Goal: Information Seeking & Learning: Compare options

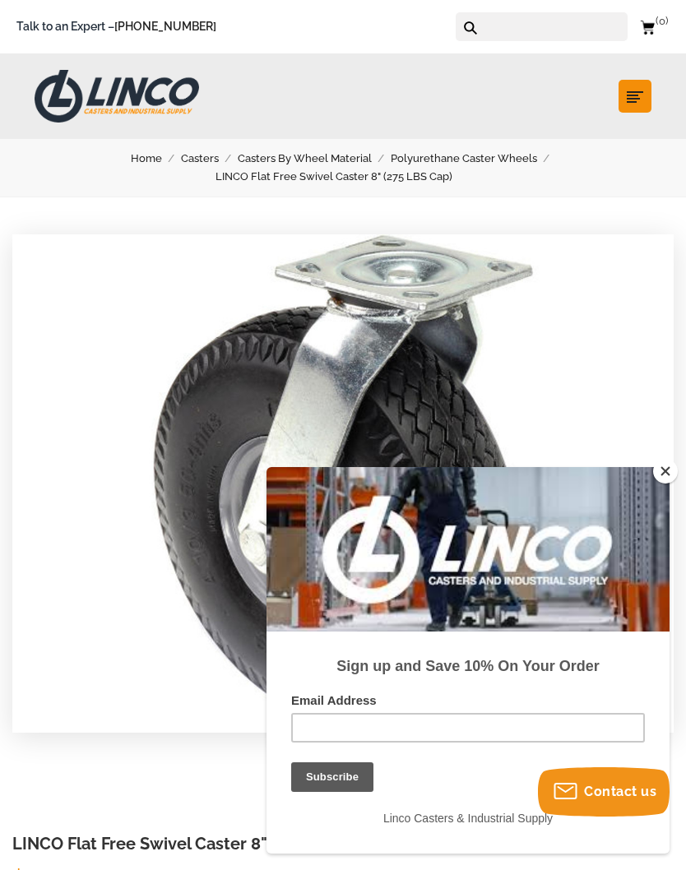
click at [467, 728] on input "Email Address" at bounding box center [468, 728] width 354 height 30
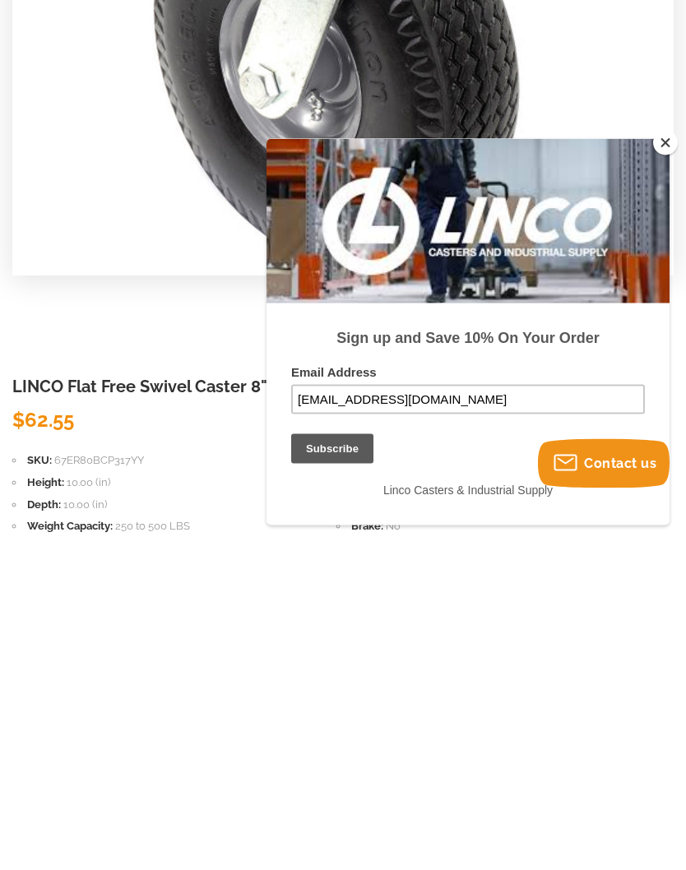
type input "scottcalvin909@yahoo.com"
click at [318, 454] on input "Subscribe" at bounding box center [332, 449] width 82 height 30
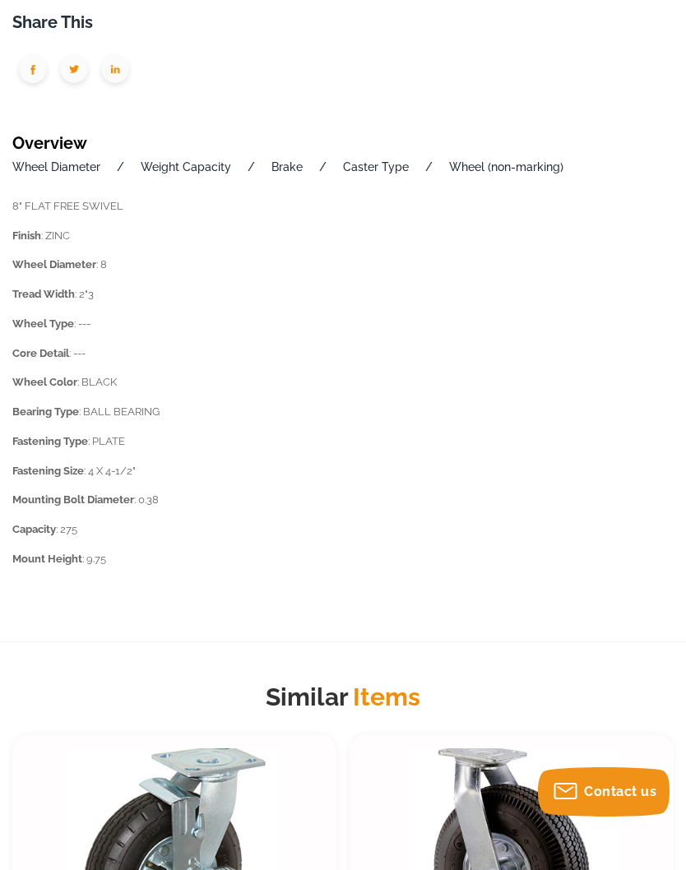
scroll to position [1191, 0]
click at [40, 166] on link "Wheel Diameter" at bounding box center [56, 167] width 88 height 13
click at [44, 161] on link "Wheel Diameter" at bounding box center [56, 166] width 88 height 13
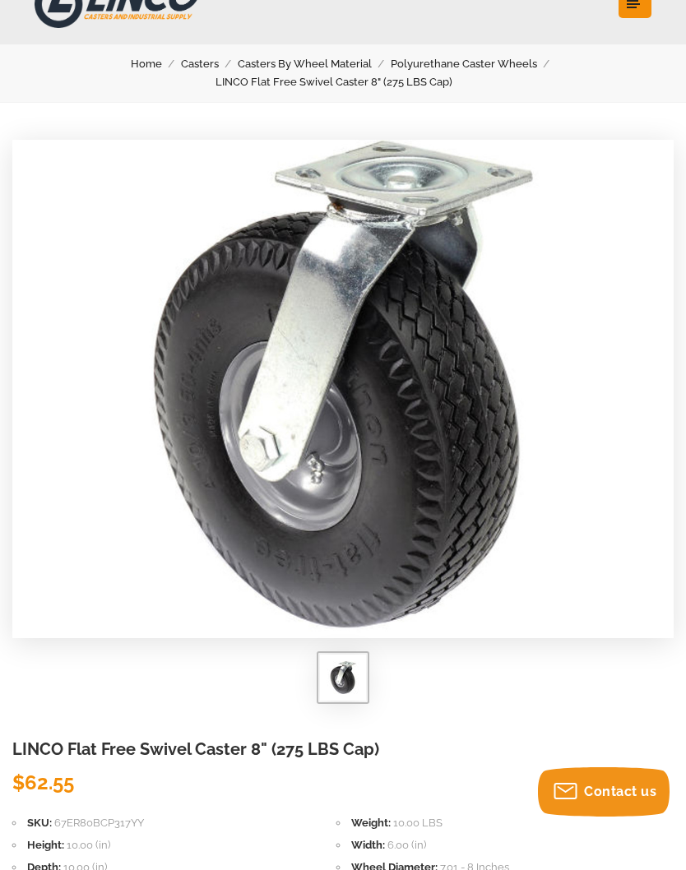
scroll to position [0, 0]
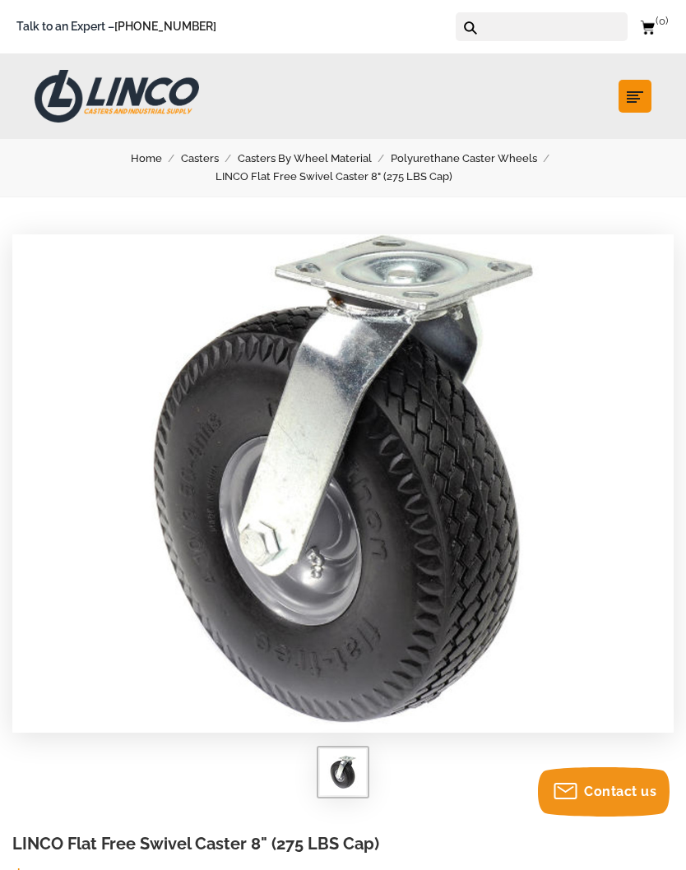
click at [643, 98] on icon "submit" at bounding box center [635, 97] width 16 height 16
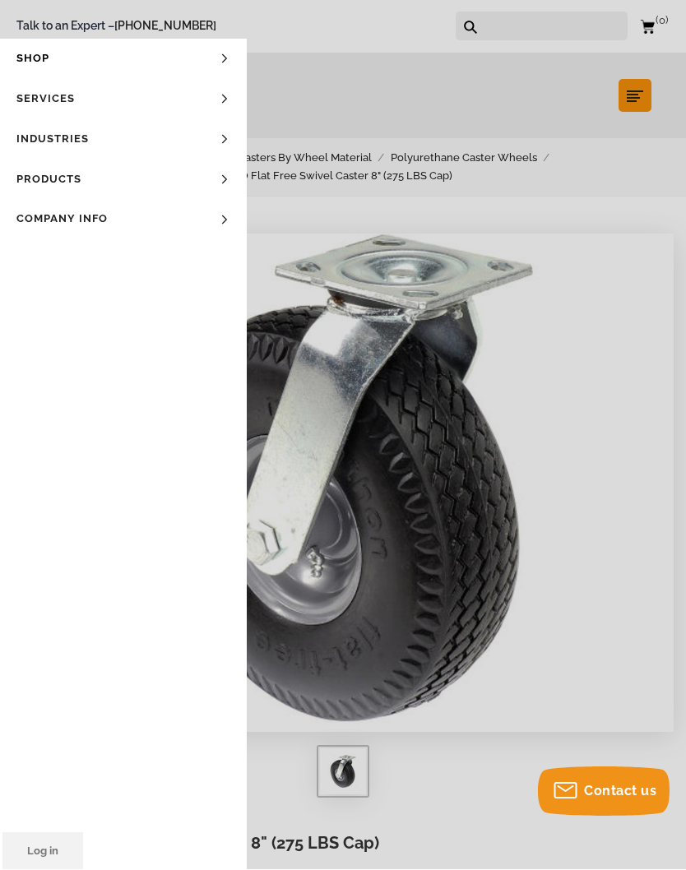
click at [39, 171] on link "Products" at bounding box center [123, 180] width 247 height 40
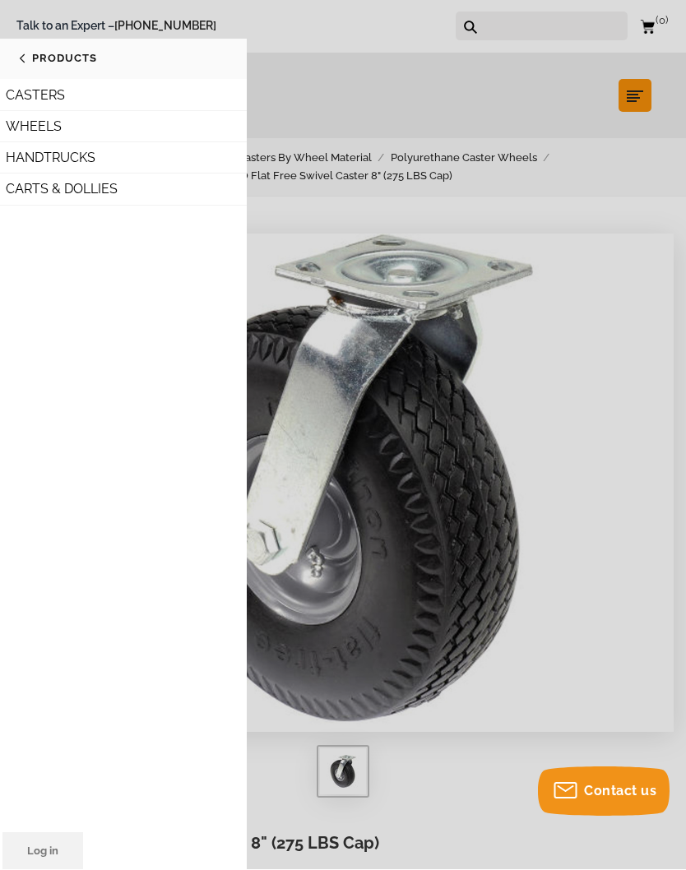
click at [32, 126] on link "WHEELS" at bounding box center [123, 127] width 247 height 31
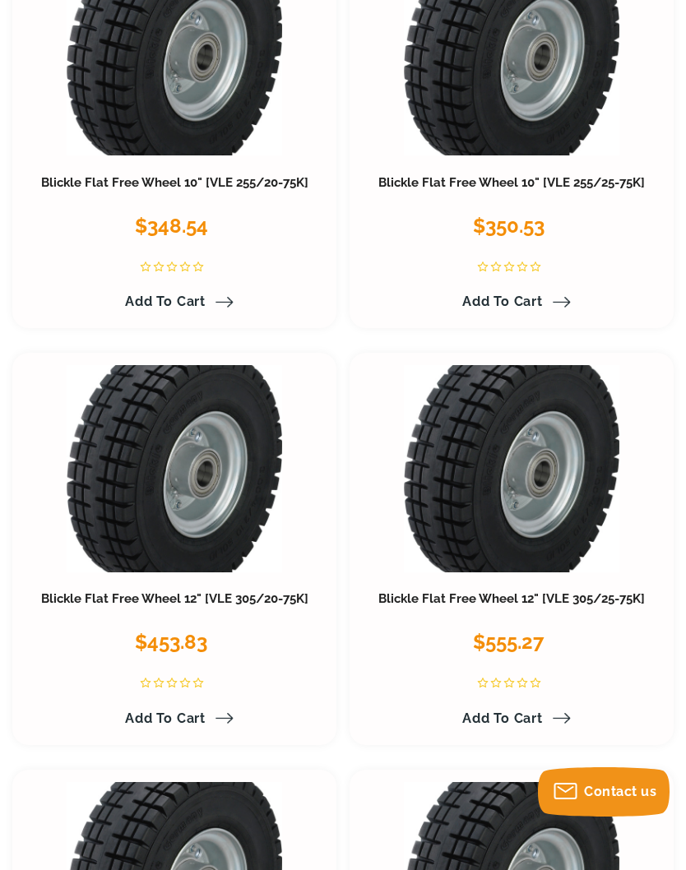
scroll to position [11928, 0]
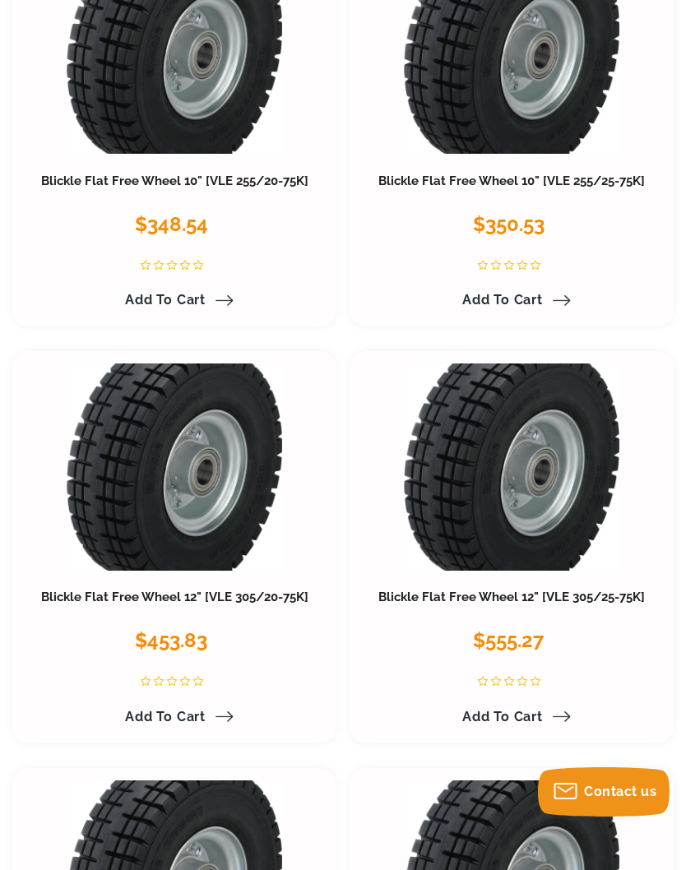
click at [146, 405] on link at bounding box center [175, 467] width 216 height 207
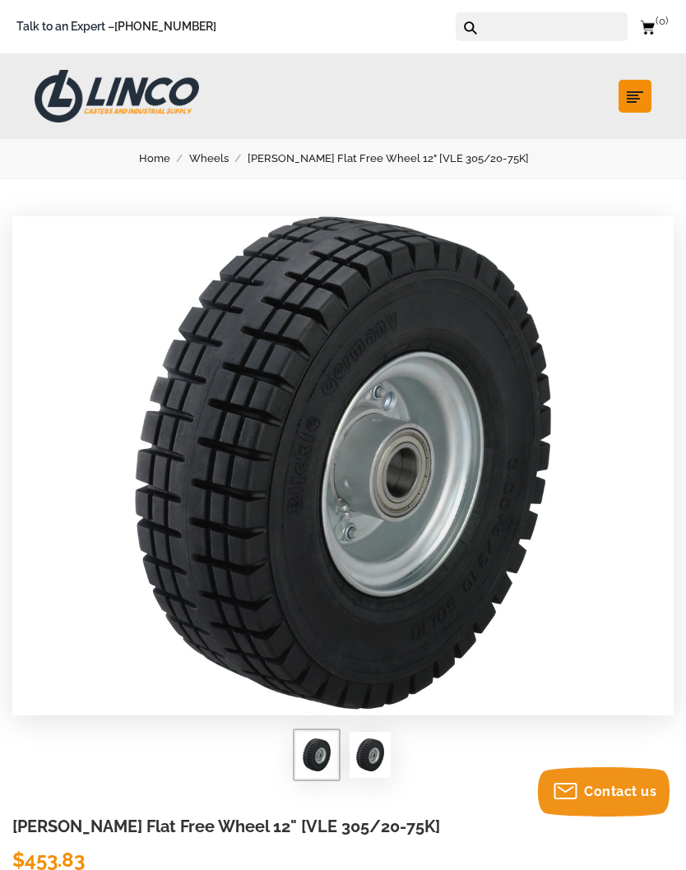
click at [224, 159] on link "Wheels" at bounding box center [218, 159] width 58 height 18
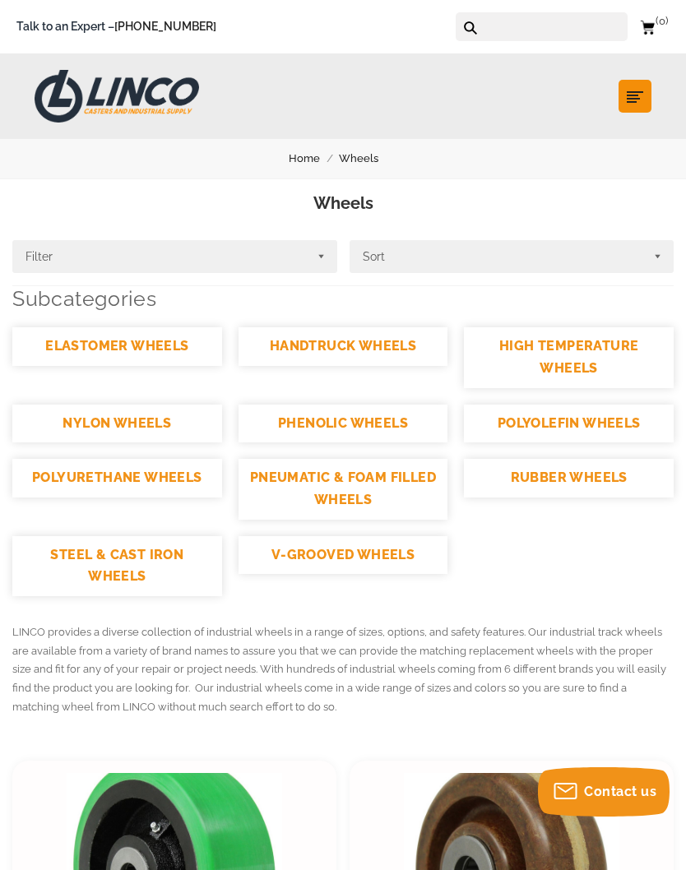
click at [601, 485] on link "RUBBER WHEELS" at bounding box center [569, 478] width 210 height 39
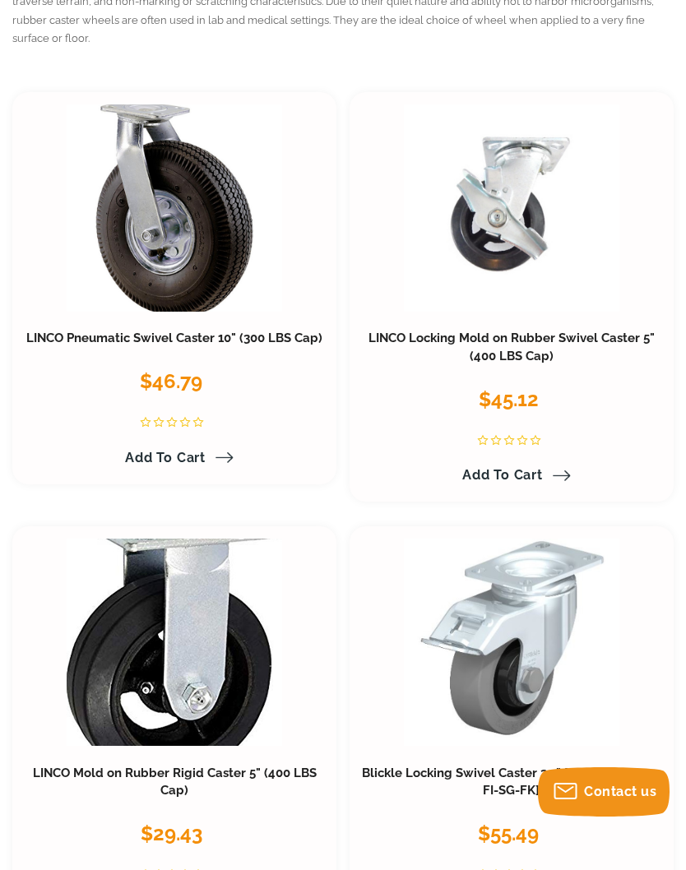
scroll to position [341, 0]
click at [115, 332] on link "LINCO Pneumatic Swivel Caster 10" (300 LBS Cap)" at bounding box center [174, 339] width 296 height 15
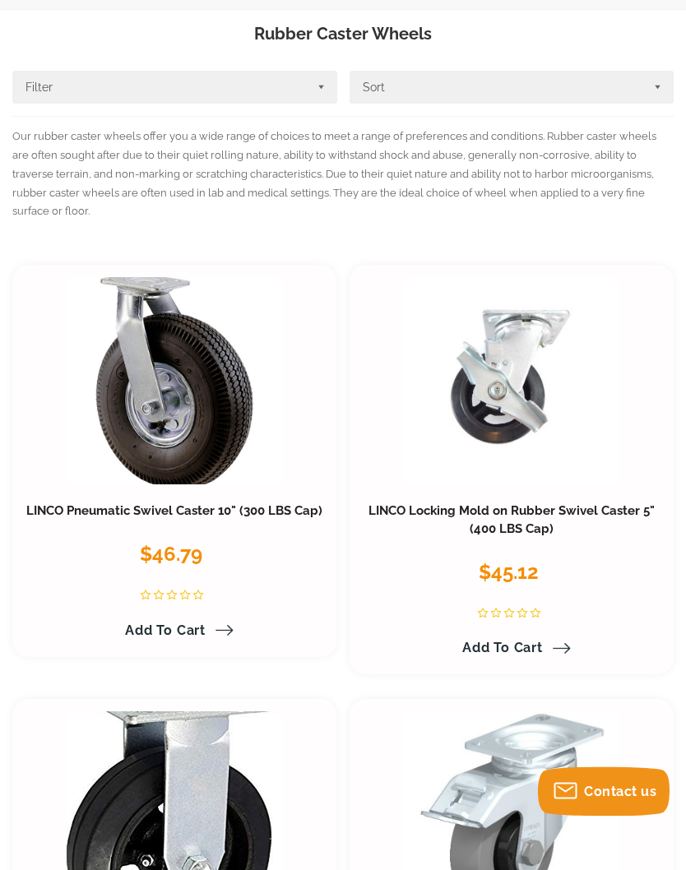
scroll to position [170, 0]
click at [143, 429] on link at bounding box center [175, 379] width 216 height 207
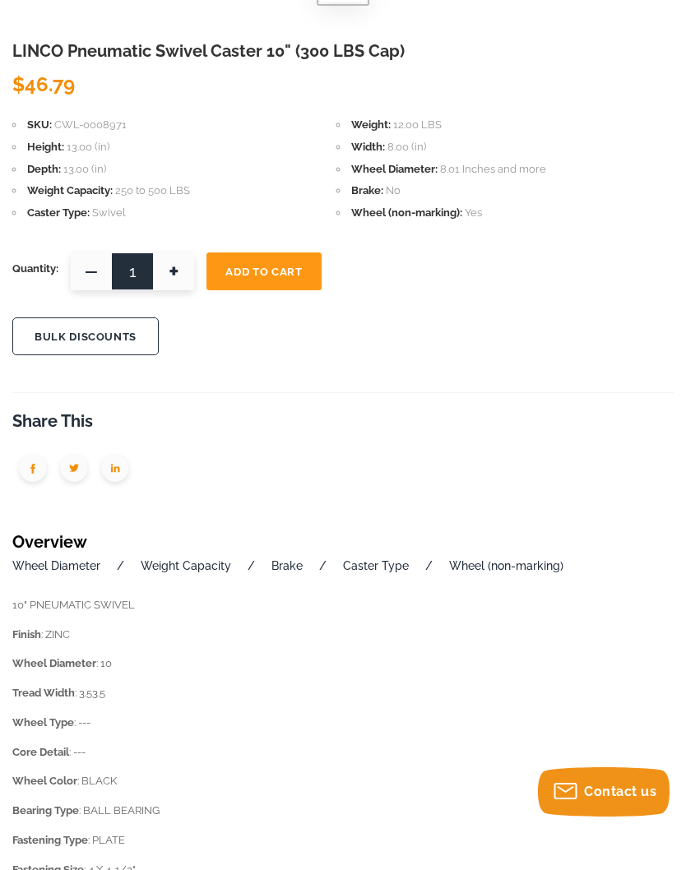
scroll to position [804, 0]
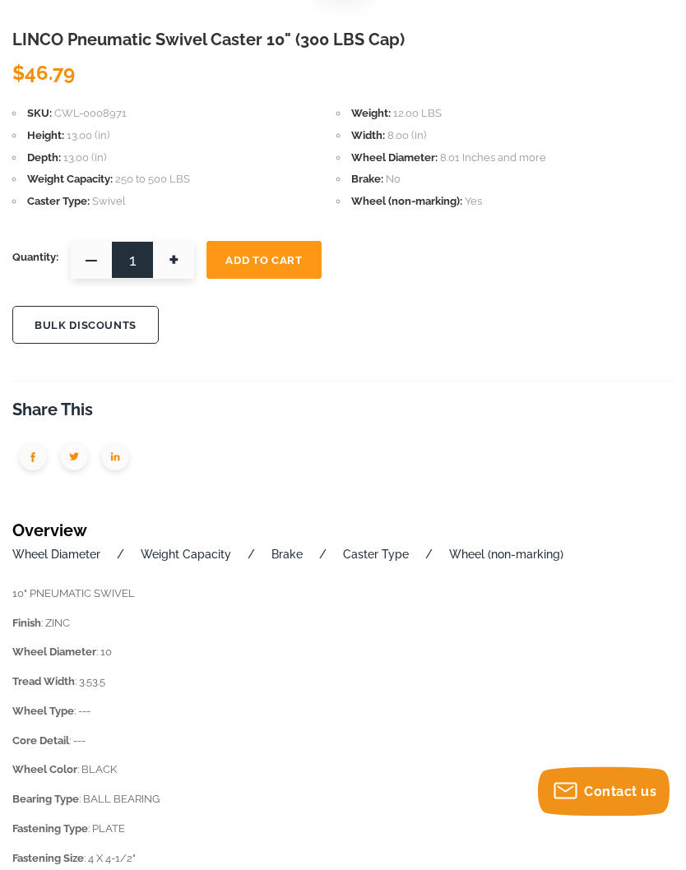
click at [40, 556] on link "Wheel Diameter" at bounding box center [56, 555] width 88 height 13
click at [44, 560] on link "Wheel Diameter" at bounding box center [56, 555] width 88 height 13
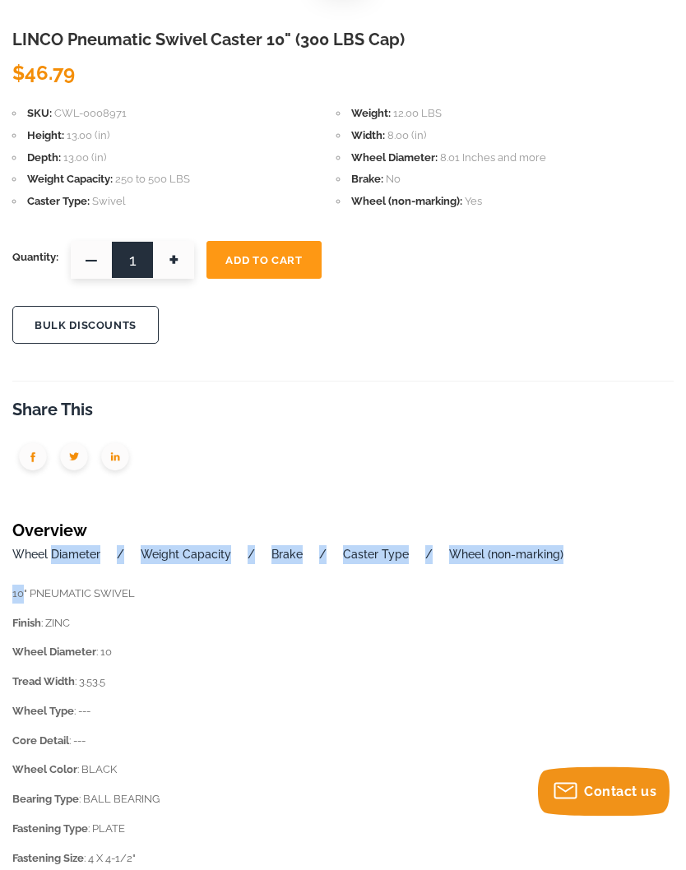
scroll to position [805, 0]
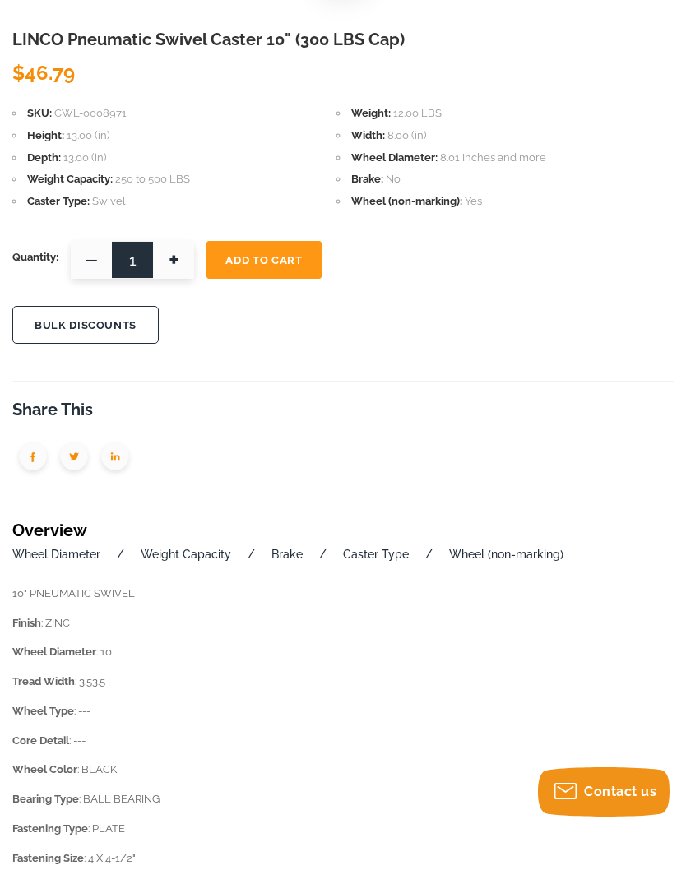
click at [44, 559] on link "Wheel Diameter" at bounding box center [56, 554] width 88 height 13
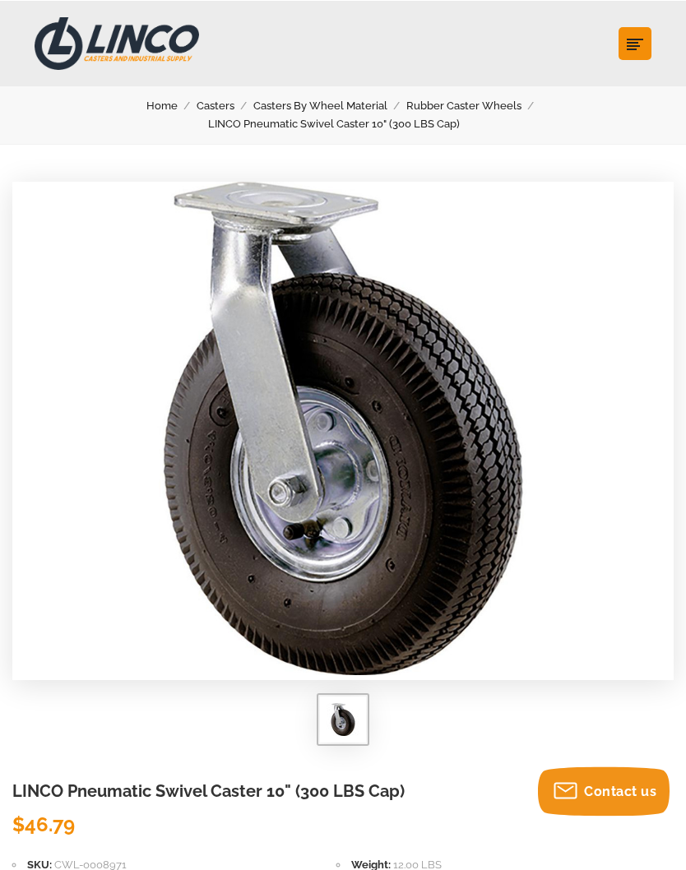
scroll to position [0, 0]
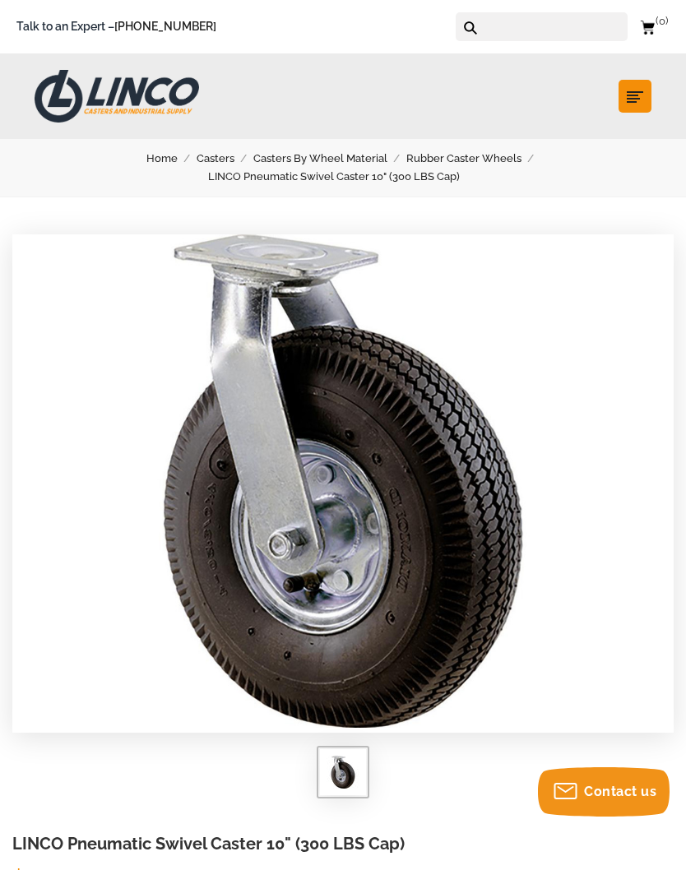
click at [471, 158] on link "Rubber Caster Wheels" at bounding box center [473, 159] width 134 height 18
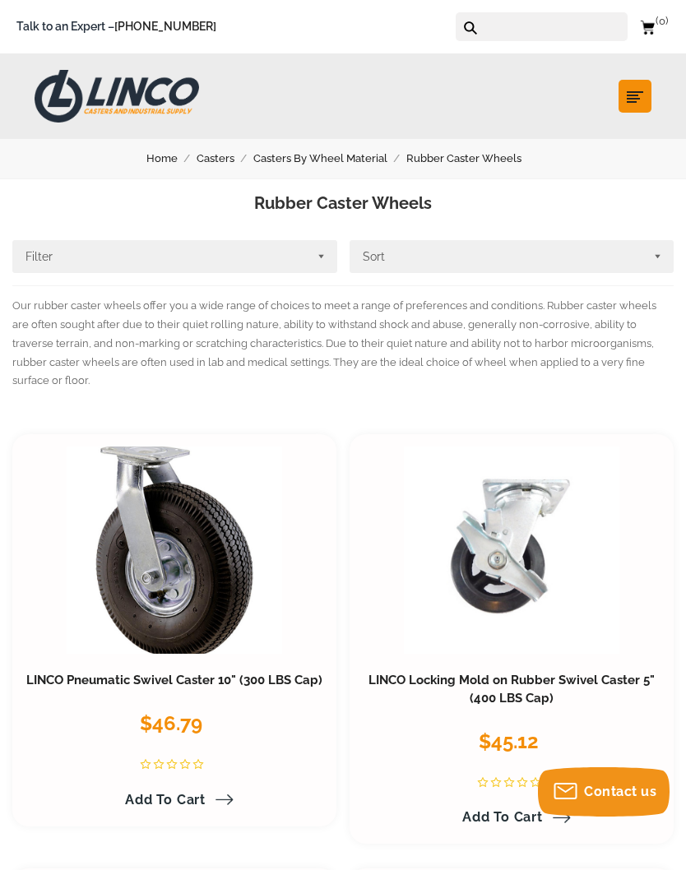
click at [153, 159] on link "Home" at bounding box center [171, 159] width 50 height 18
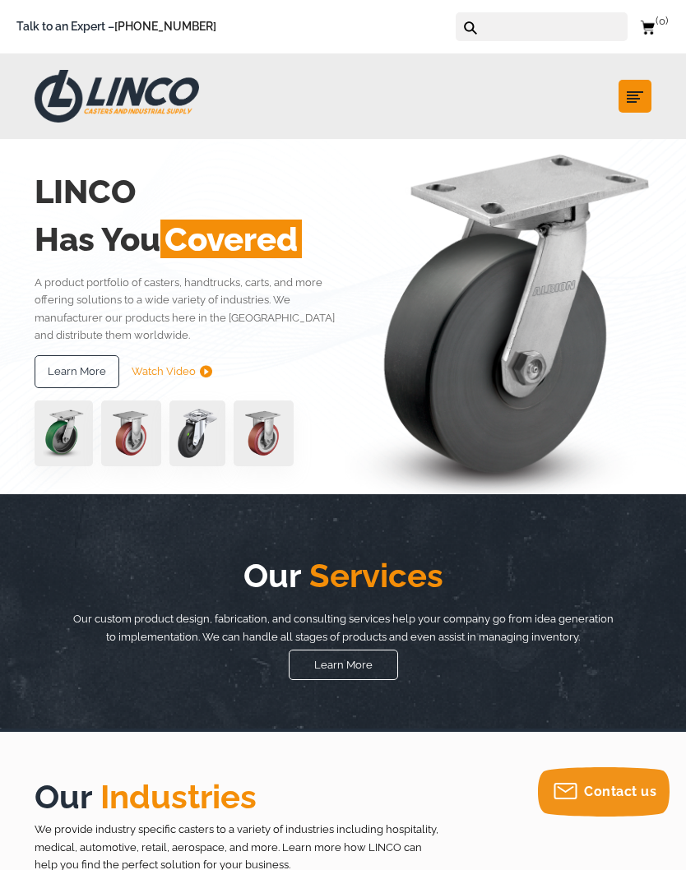
click at [52, 93] on img at bounding box center [117, 96] width 165 height 53
click at [630, 100] on icon "submit" at bounding box center [635, 97] width 16 height 16
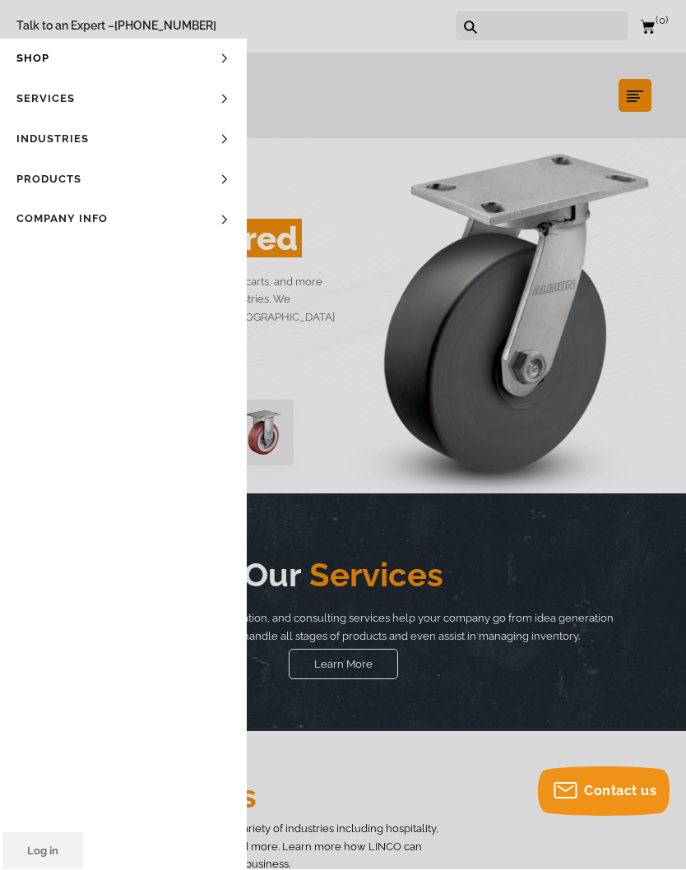
click at [27, 66] on link "Shop" at bounding box center [123, 59] width 247 height 40
click at [46, 141] on link "Handtrucks" at bounding box center [123, 142] width 247 height 41
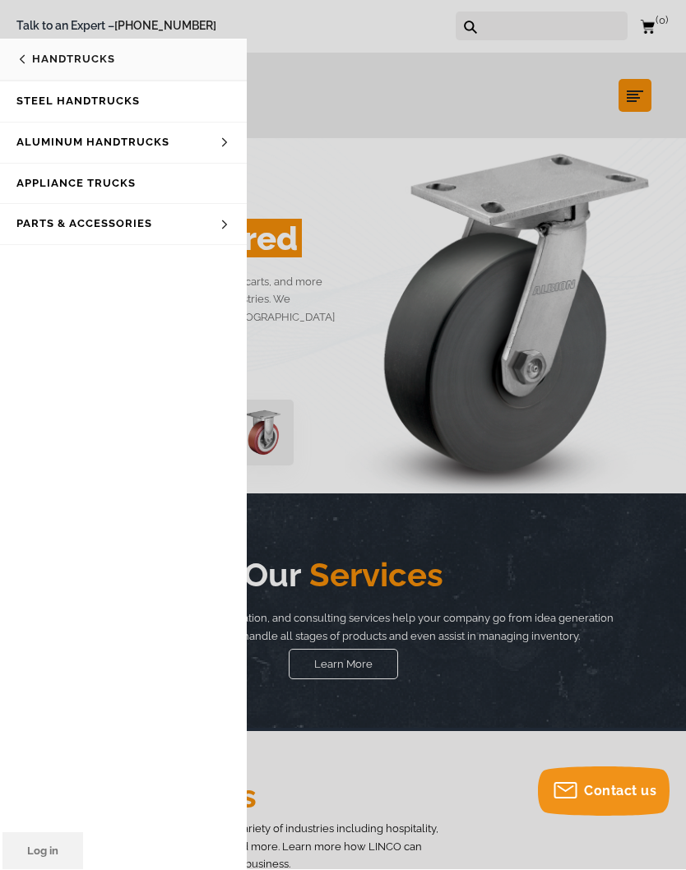
click at [28, 226] on link "Parts & Accessories" at bounding box center [123, 225] width 247 height 41
click at [29, 63] on link "Parts & Accessories" at bounding box center [123, 60] width 247 height 41
click at [21, 53] on link "Handtrucks" at bounding box center [123, 60] width 247 height 41
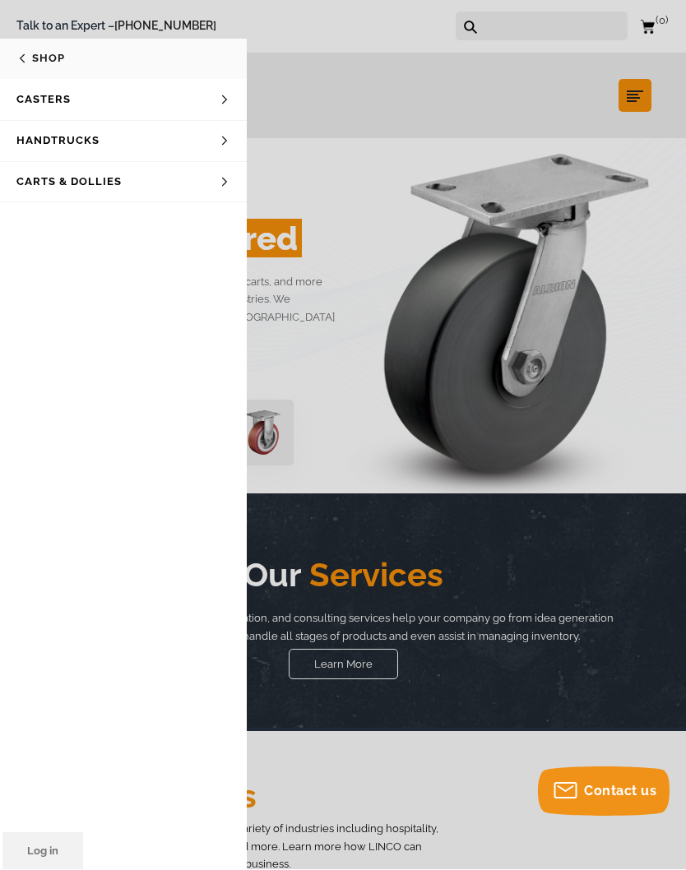
click at [26, 62] on link "Shop" at bounding box center [123, 59] width 247 height 40
click at [54, 183] on link "Products" at bounding box center [123, 180] width 247 height 40
click at [32, 132] on link "WHEELS" at bounding box center [123, 127] width 247 height 31
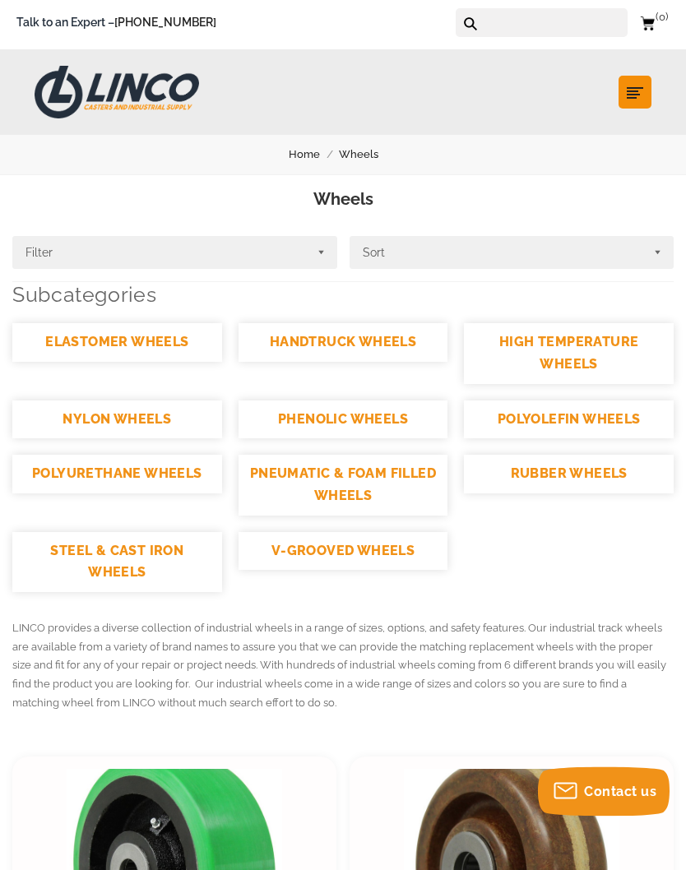
scroll to position [5, 0]
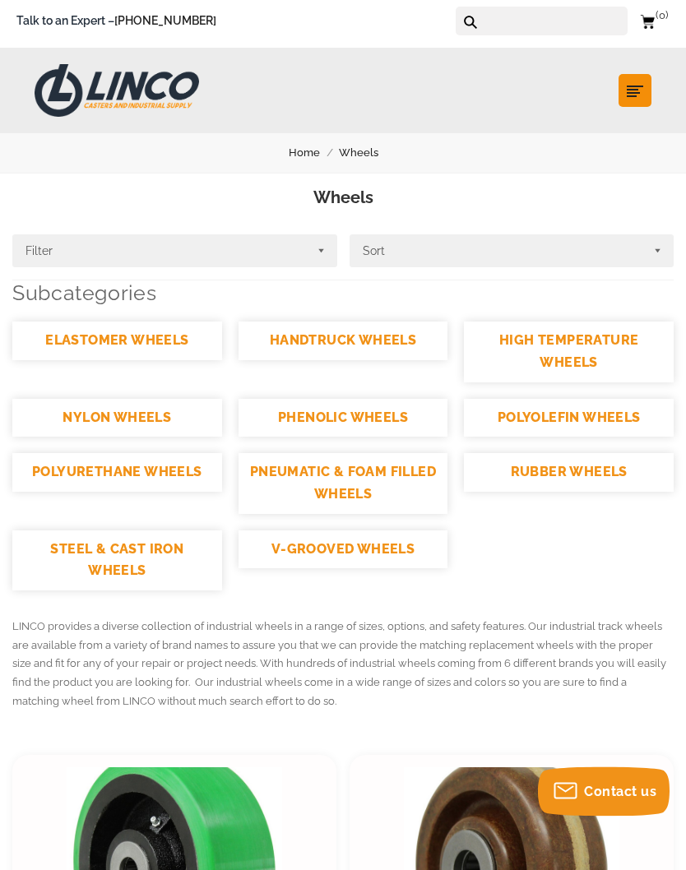
click at [620, 422] on link "POLYOLEFIN WHEELS" at bounding box center [569, 419] width 210 height 39
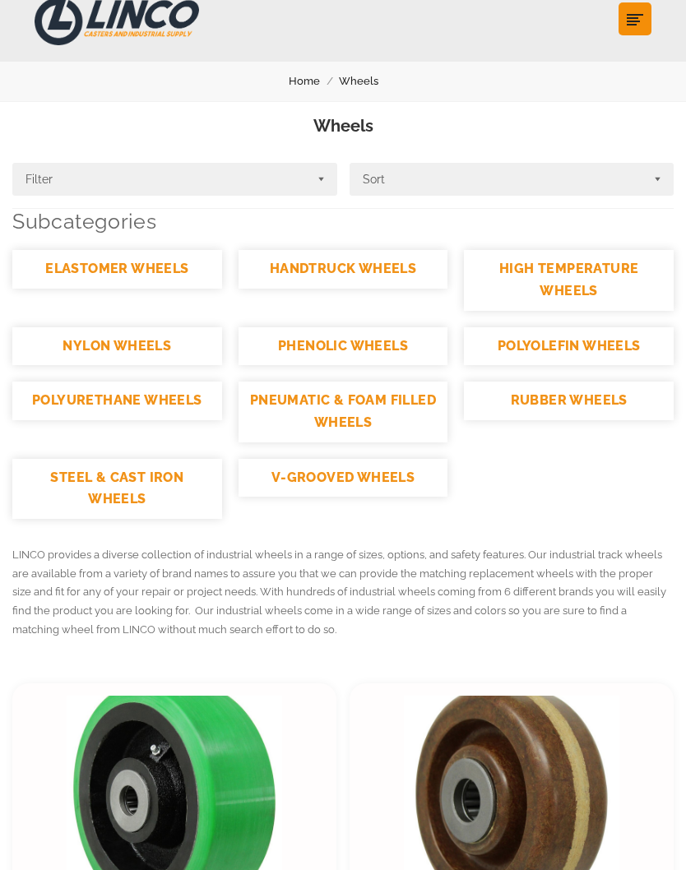
scroll to position [77, 0]
click at [611, 281] on link "HIGH TEMPERATURE WHEELS" at bounding box center [569, 280] width 210 height 60
click at [275, 348] on link "PHENOLIC WHEELS" at bounding box center [344, 346] width 210 height 39
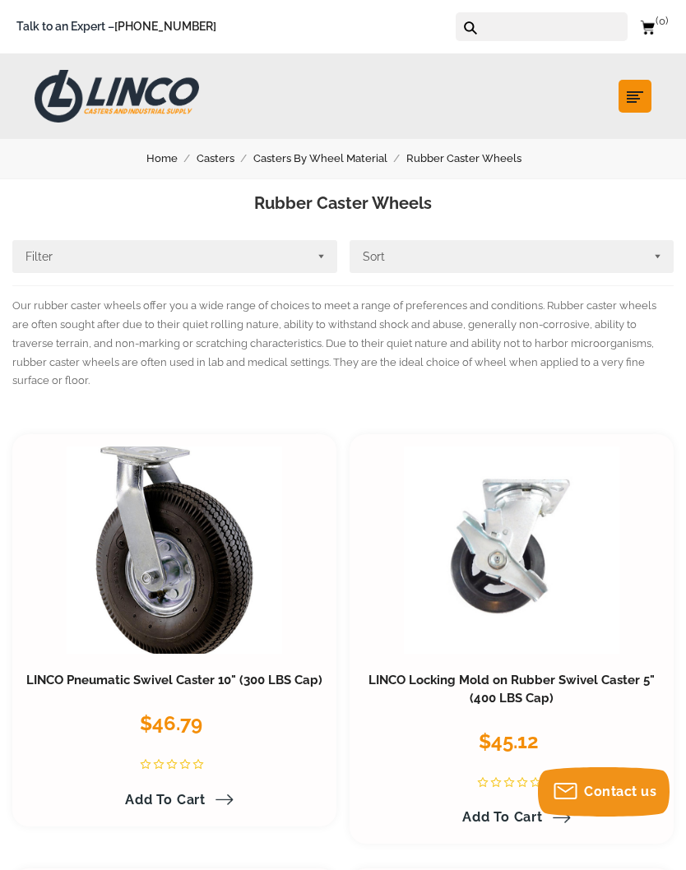
click at [499, 160] on link "Rubber Caster Wheels" at bounding box center [473, 159] width 134 height 18
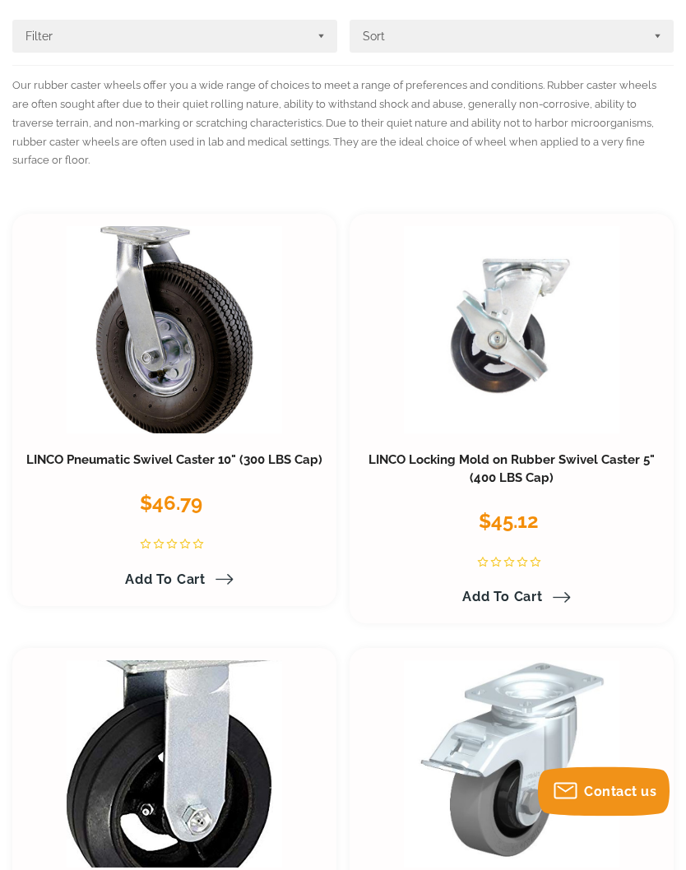
scroll to position [242, 0]
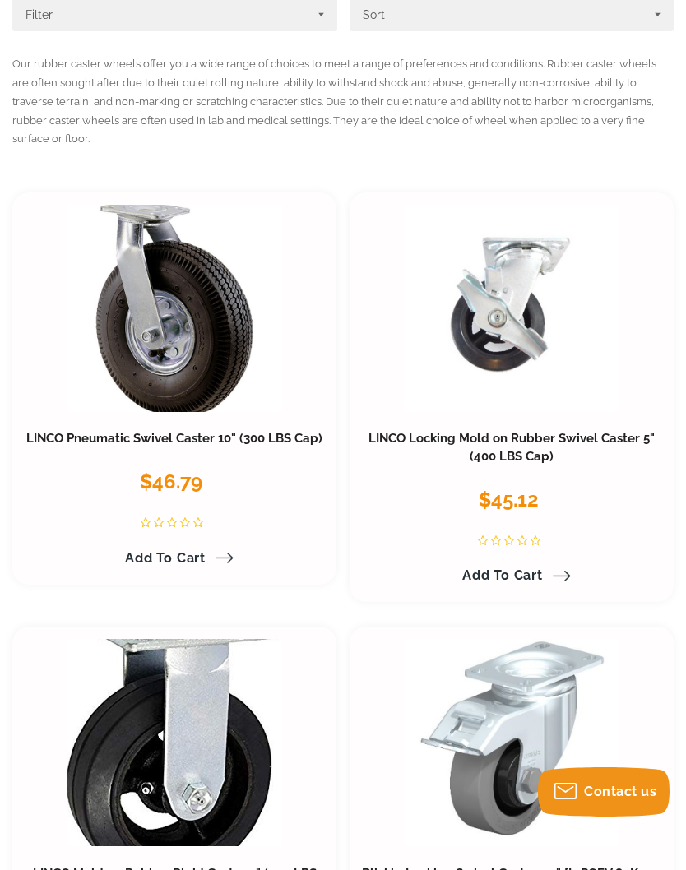
click at [118, 352] on link at bounding box center [175, 308] width 216 height 207
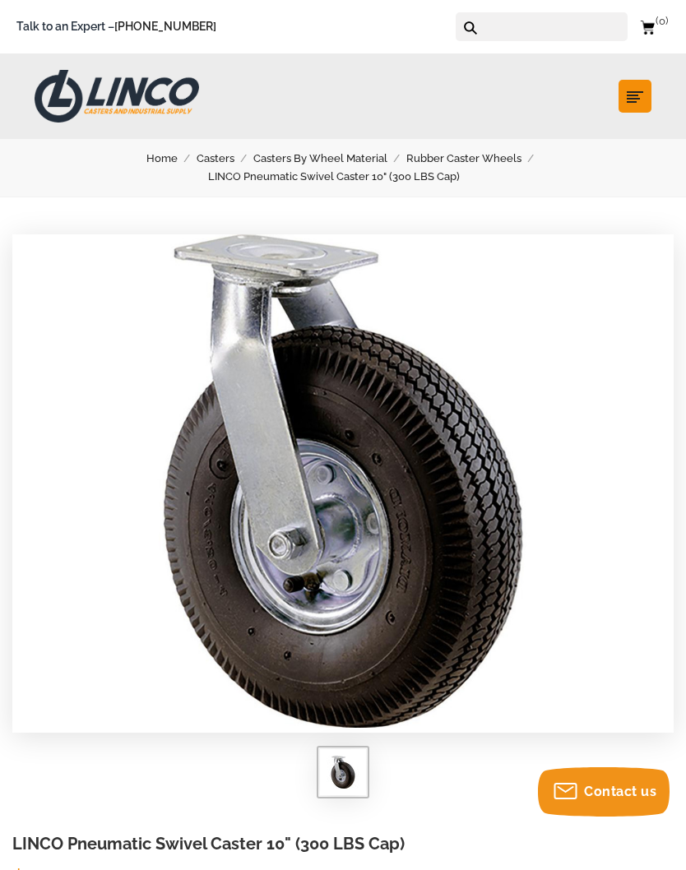
scroll to position [21, 0]
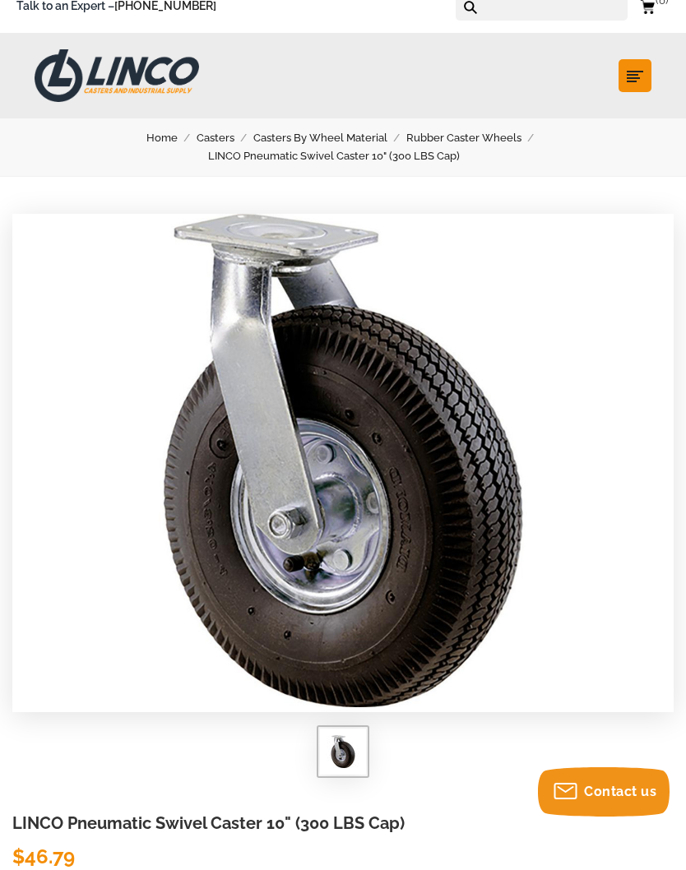
click at [153, 140] on link "Home" at bounding box center [171, 138] width 50 height 18
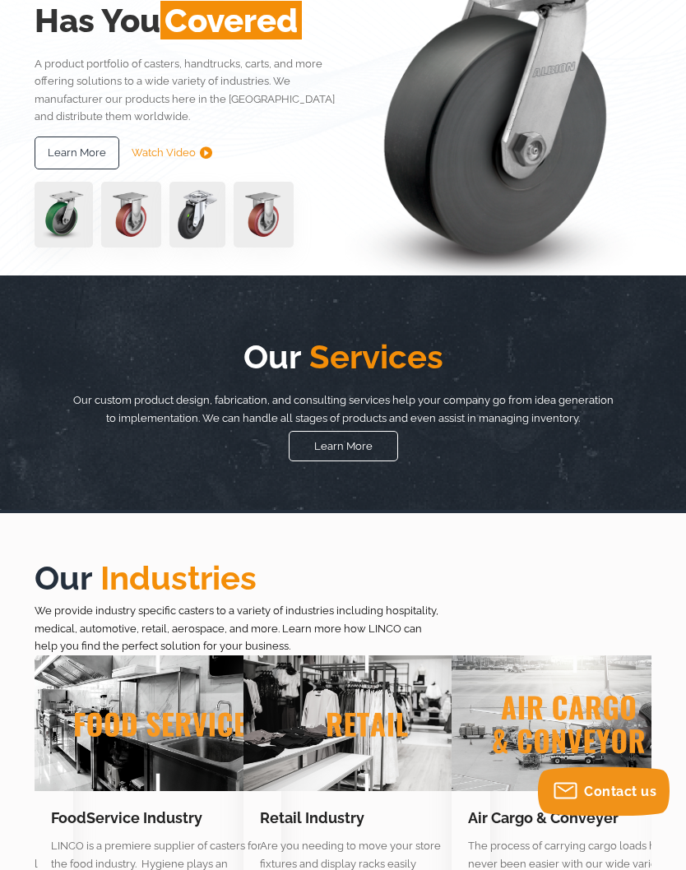
scroll to position [212, 0]
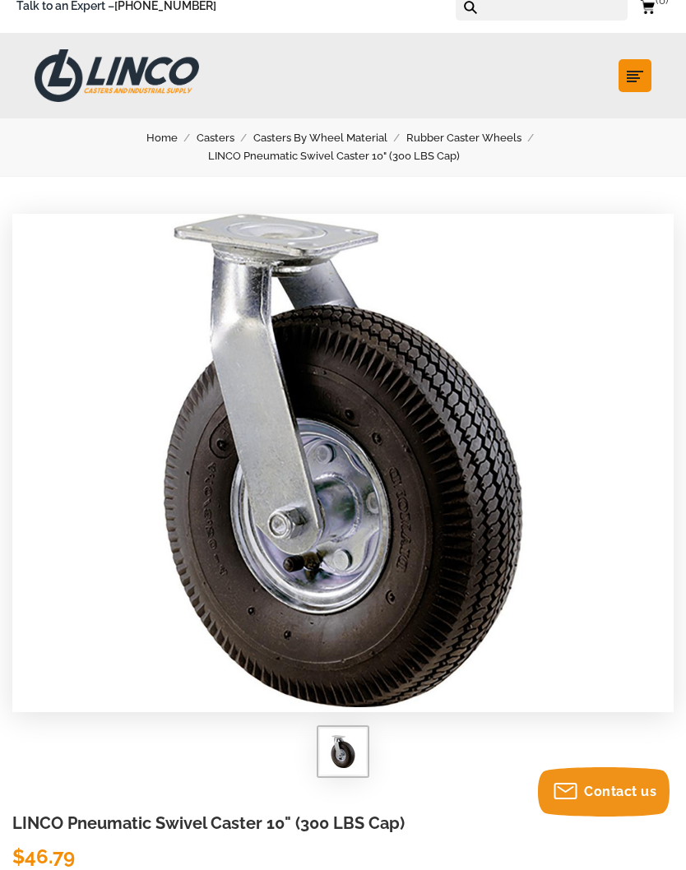
click at [156, 137] on link "Home" at bounding box center [171, 138] width 50 height 18
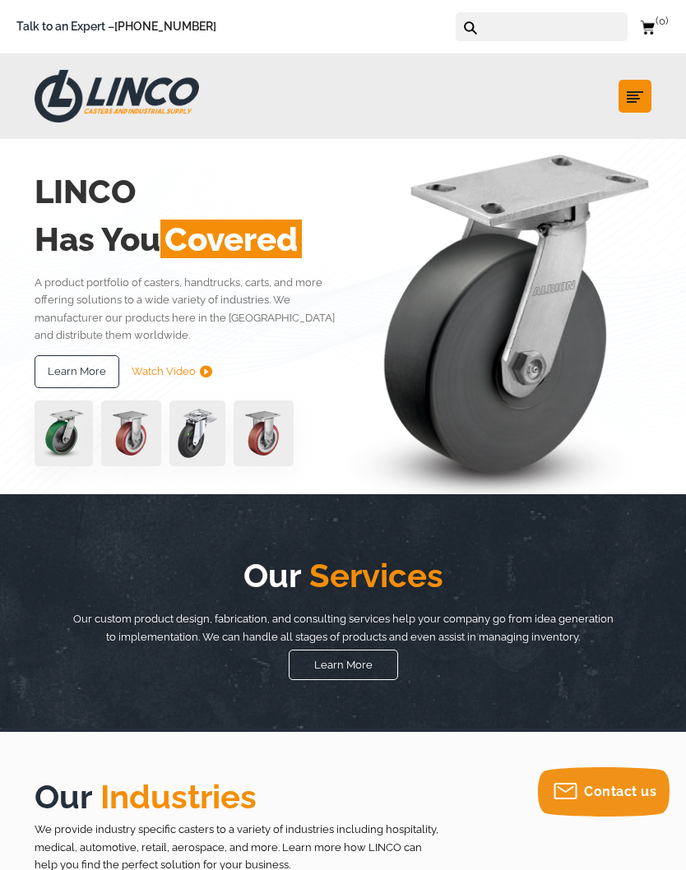
click at [122, 251] on div "LINCO Has You Covered A product portfolio of casters, handtrucks, carts, and mo…" at bounding box center [344, 316] width 618 height 355
click at [633, 93] on icon "submit" at bounding box center [635, 97] width 16 height 16
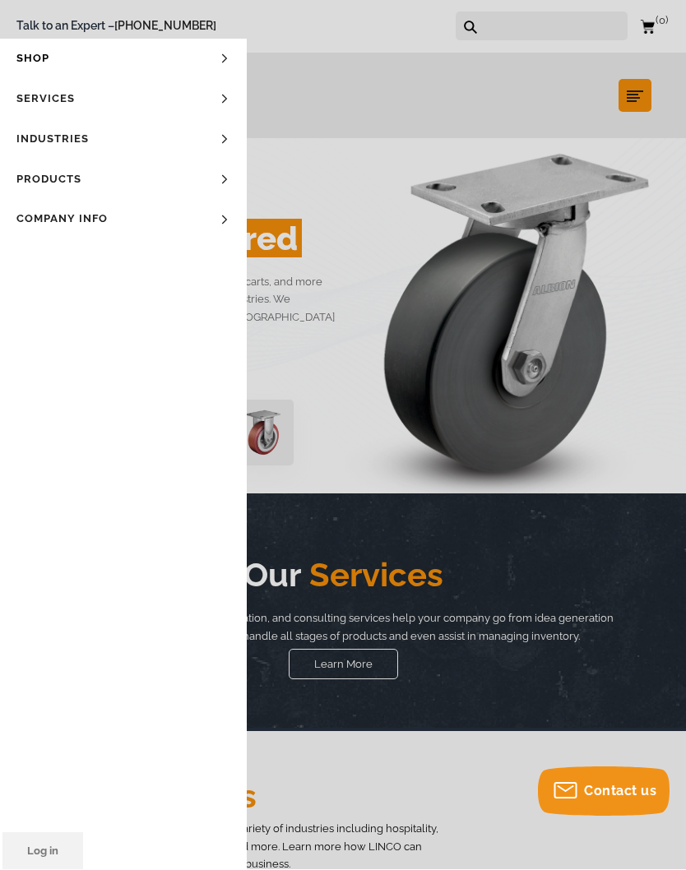
click at [38, 175] on link "Products" at bounding box center [123, 180] width 247 height 40
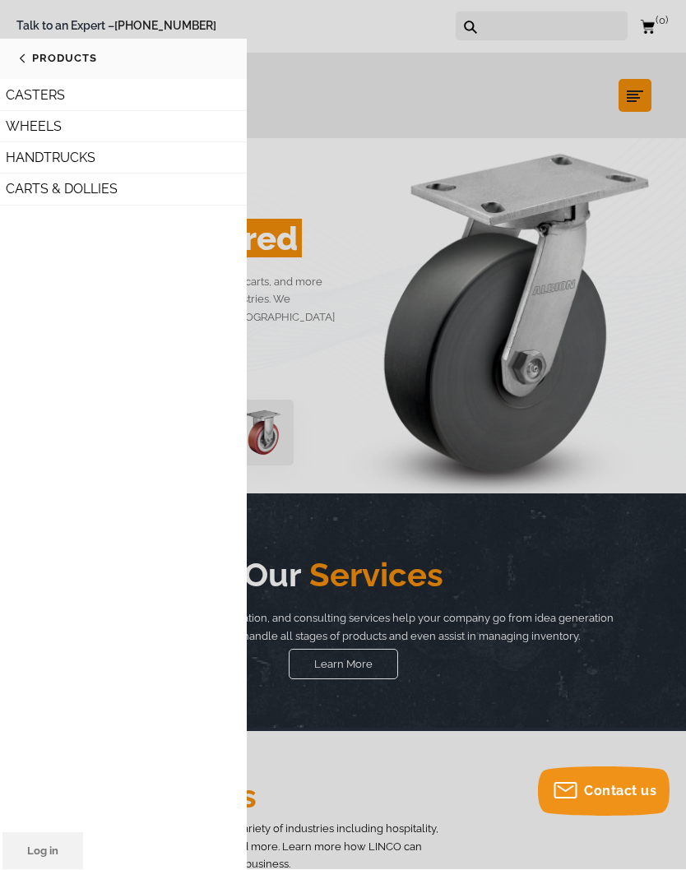
click at [39, 160] on link "HANDTRUCKS" at bounding box center [123, 158] width 247 height 31
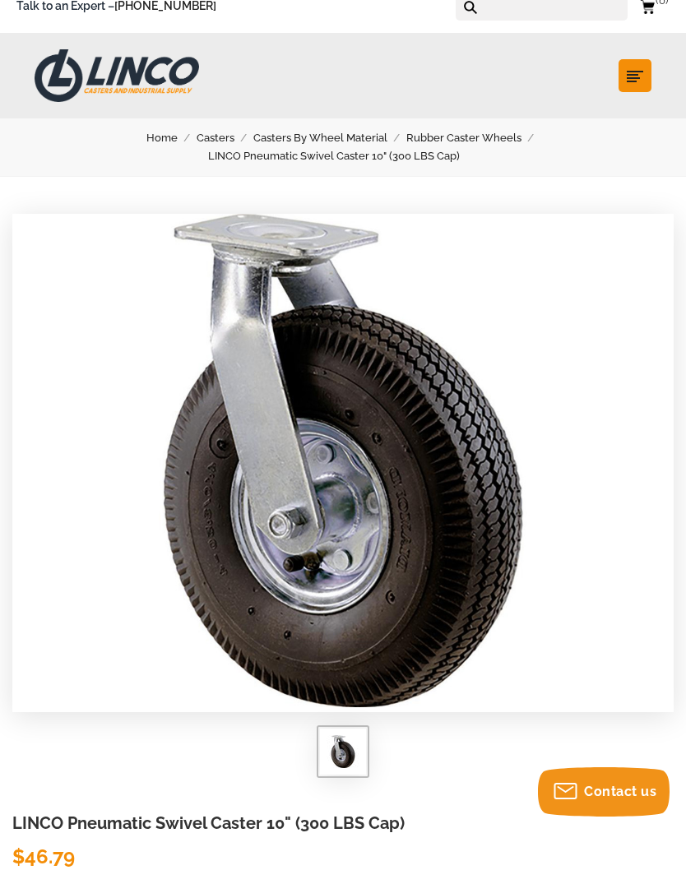
click at [329, 161] on link "LINCO Pneumatic Swivel Caster 10" (300 LBS Cap)" at bounding box center [343, 156] width 271 height 18
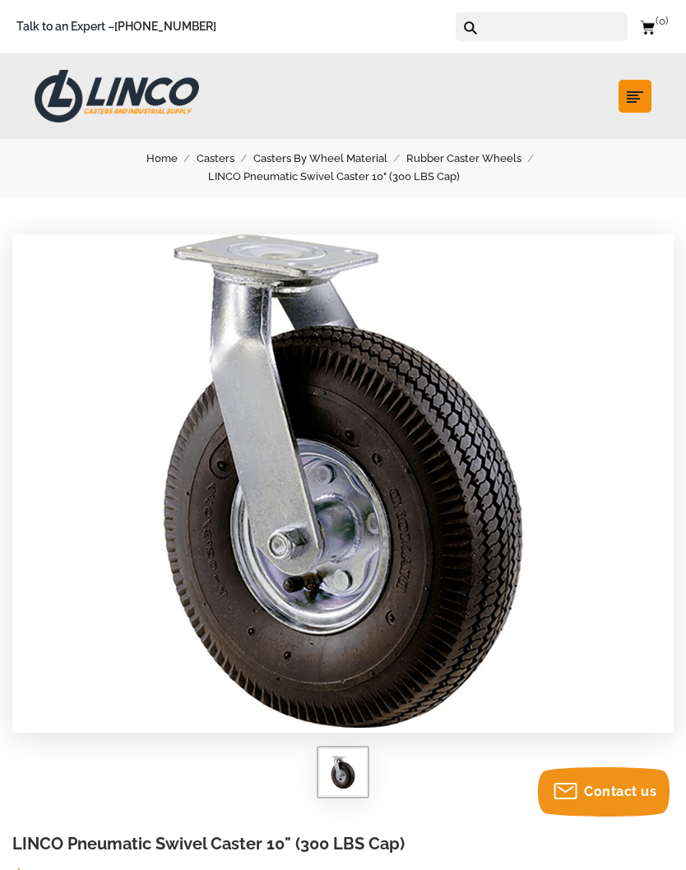
click at [169, 168] on link "Home" at bounding box center [171, 159] width 50 height 18
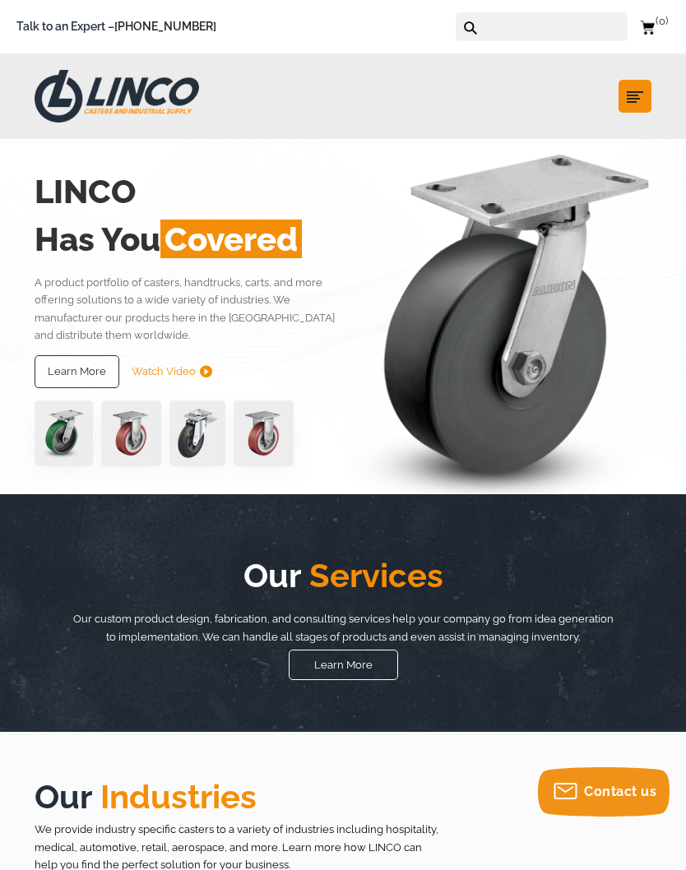
click at [634, 99] on icon "submit" at bounding box center [635, 97] width 16 height 16
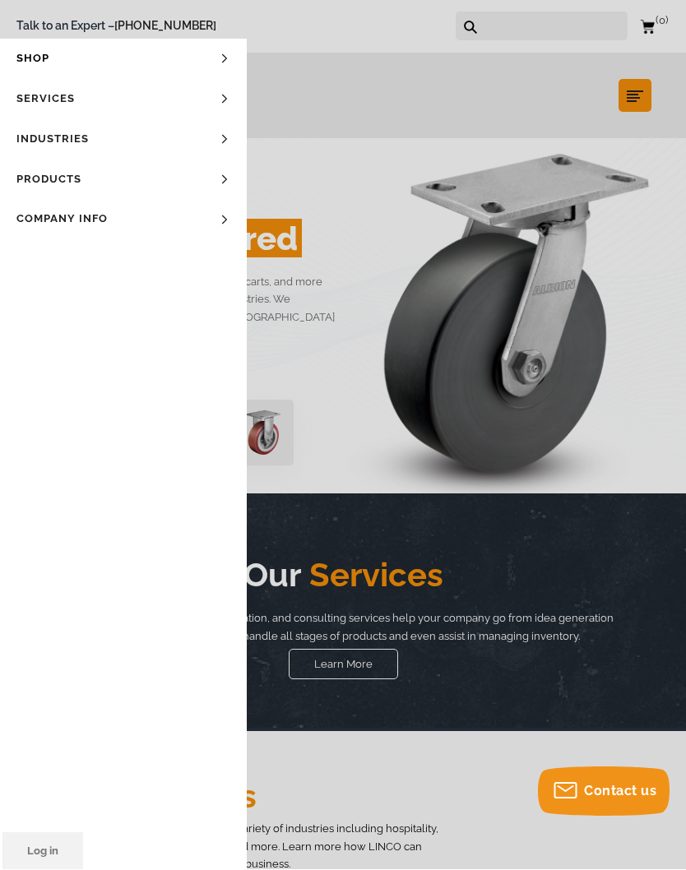
click at [99, 144] on link "Industries" at bounding box center [123, 140] width 247 height 40
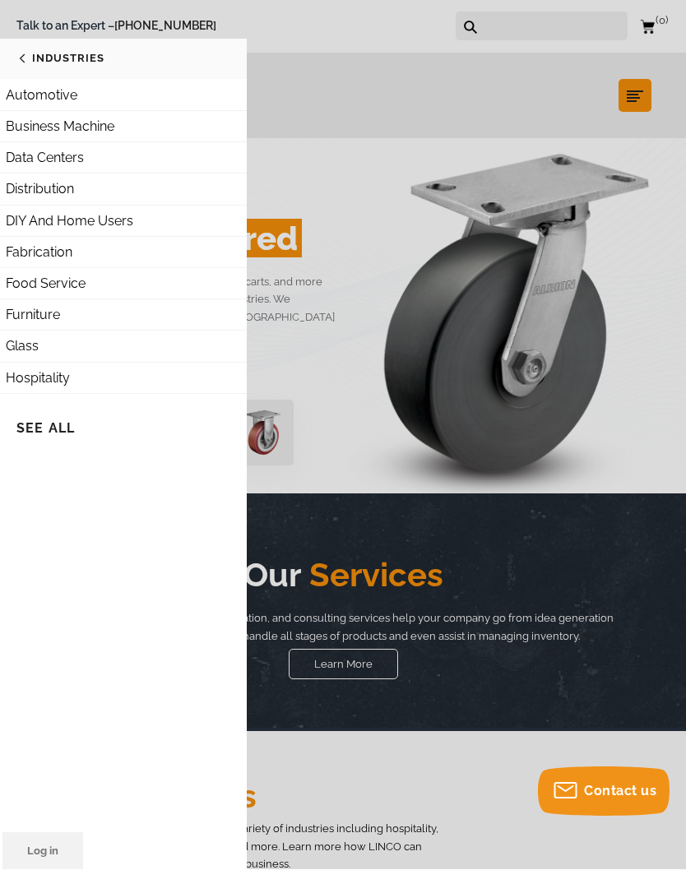
click at [100, 95] on link "Automotive" at bounding box center [123, 96] width 247 height 31
